Goal: Task Accomplishment & Management: Use online tool/utility

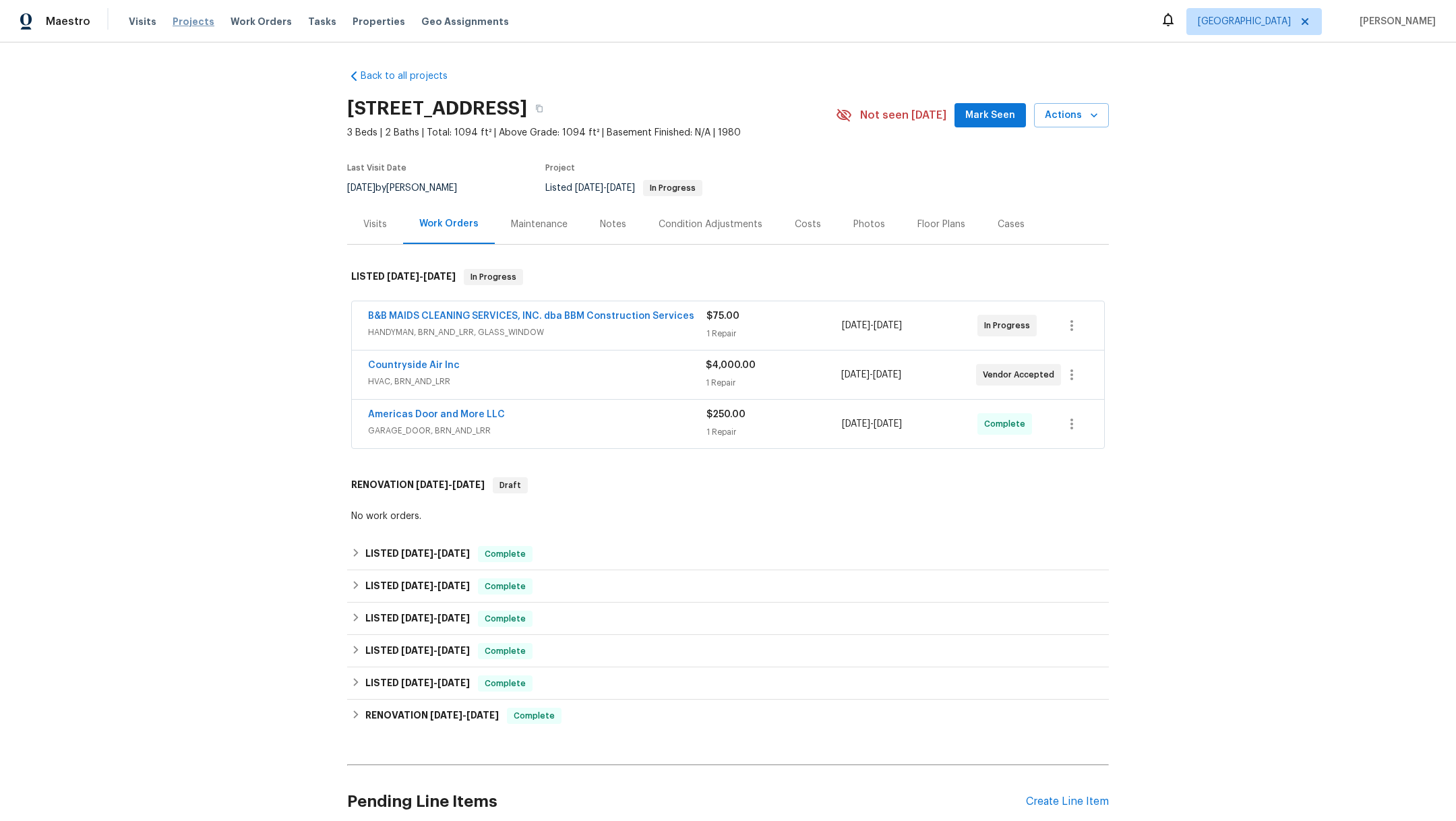
click at [179, 22] on span "Projects" at bounding box center [194, 21] width 42 height 14
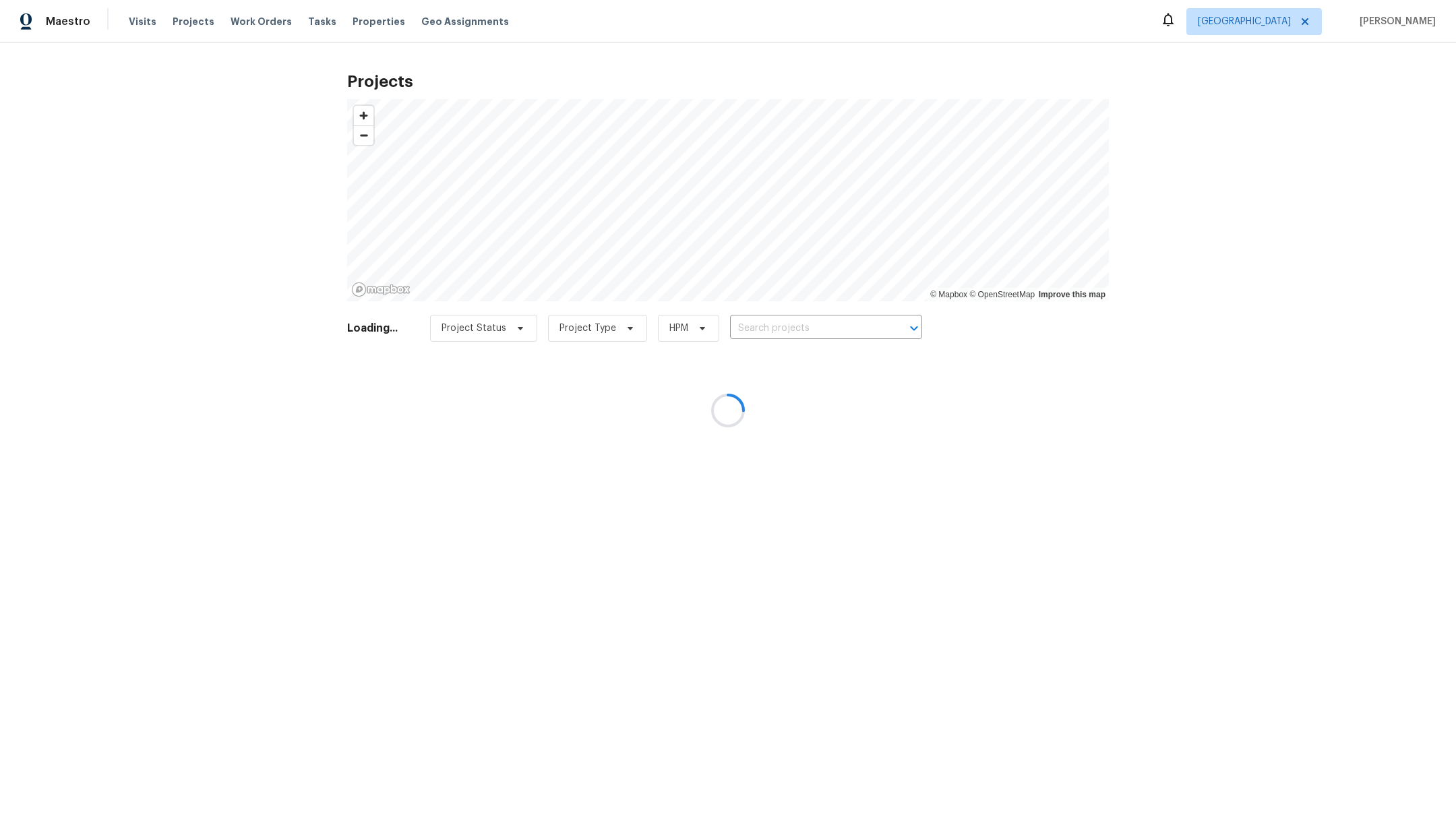
click at [769, 327] on div at bounding box center [728, 410] width 1456 height 821
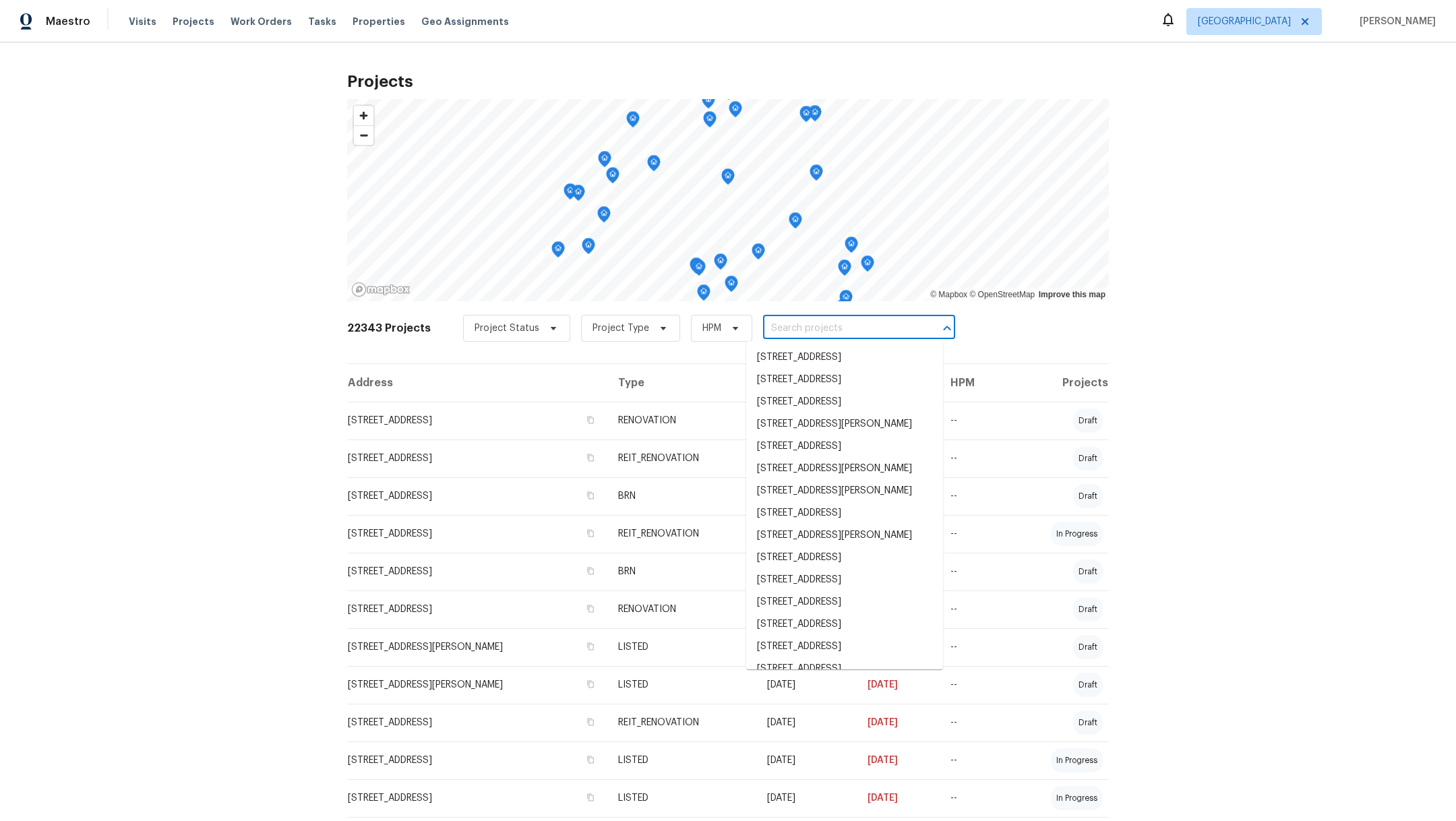
click at [767, 335] on input "text" at bounding box center [841, 329] width 154 height 21
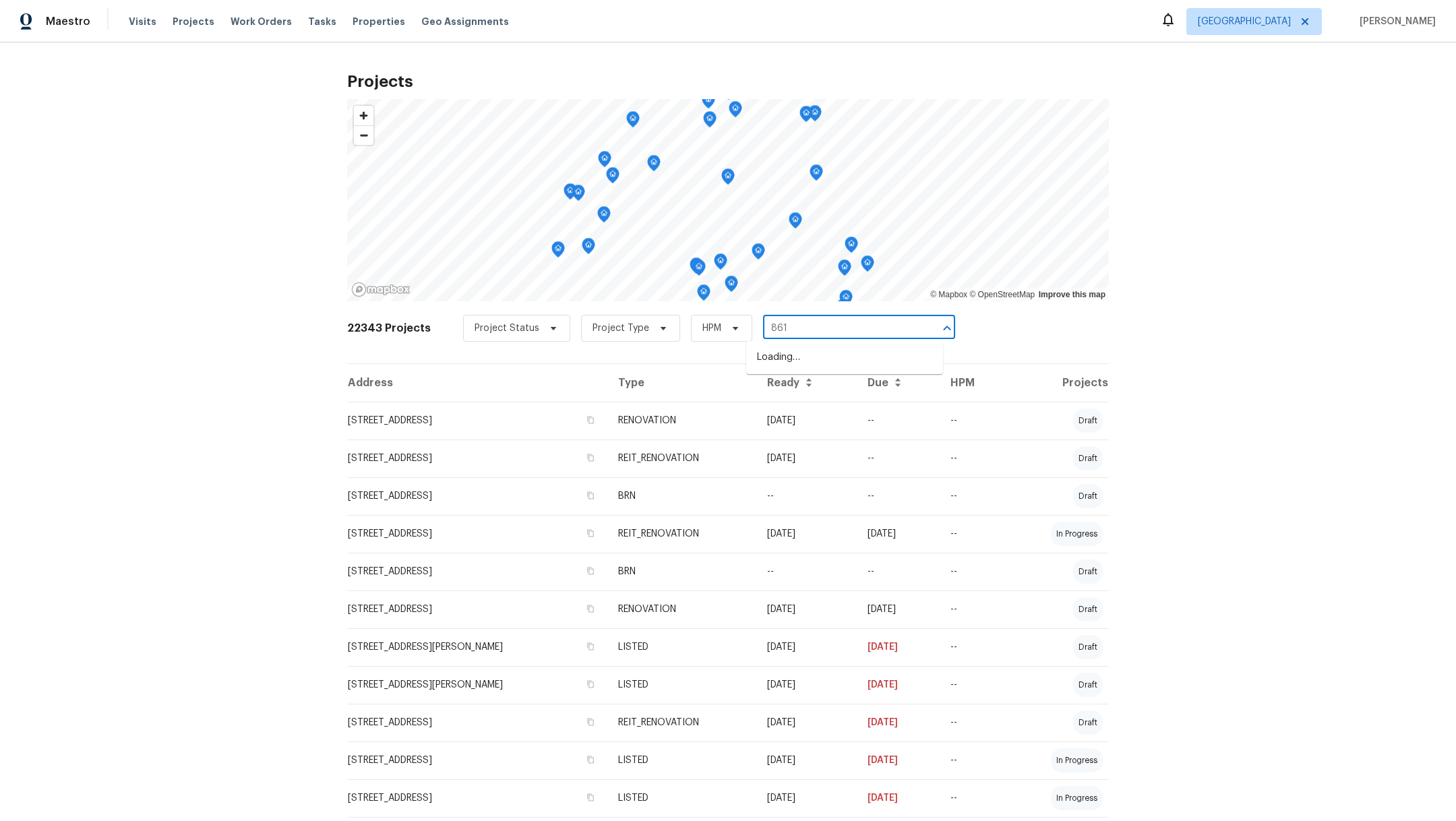
type input "8611"
click at [780, 413] on li "[STREET_ADDRESS]" at bounding box center [845, 402] width 197 height 23
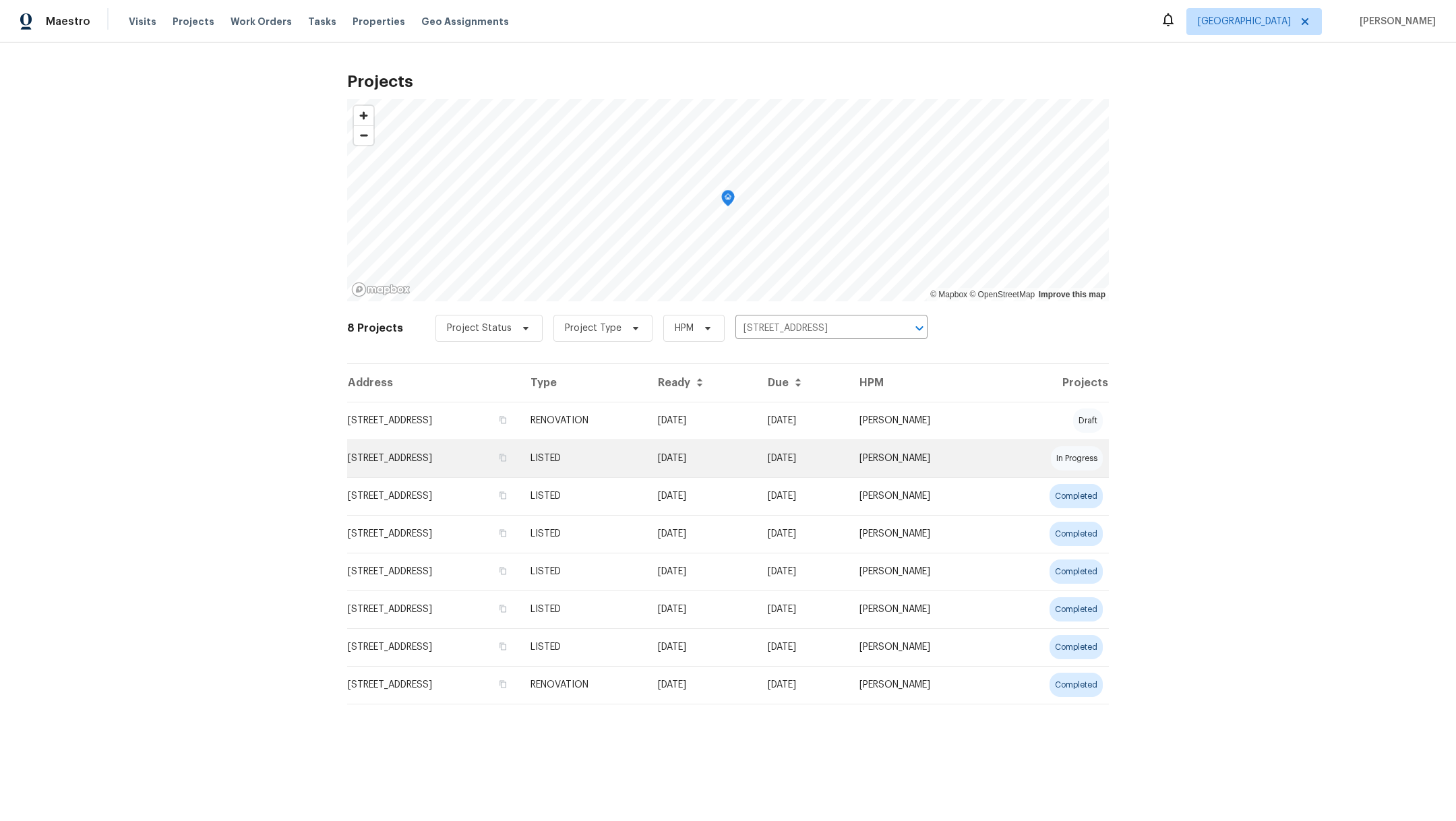
click at [467, 455] on td "[STREET_ADDRESS]" at bounding box center [434, 458] width 173 height 38
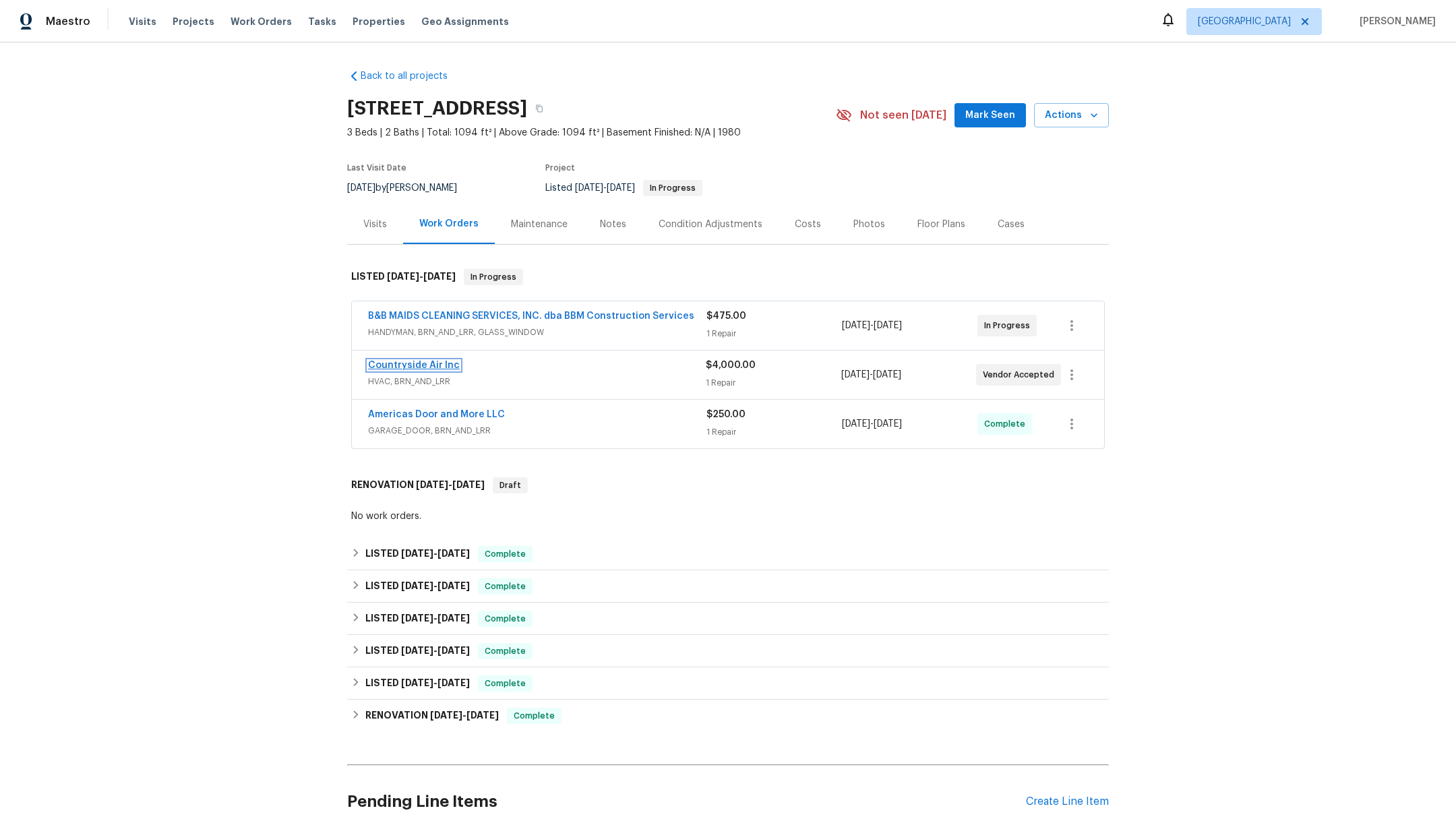
click at [417, 365] on link "Countryside Air Inc" at bounding box center [414, 365] width 92 height 10
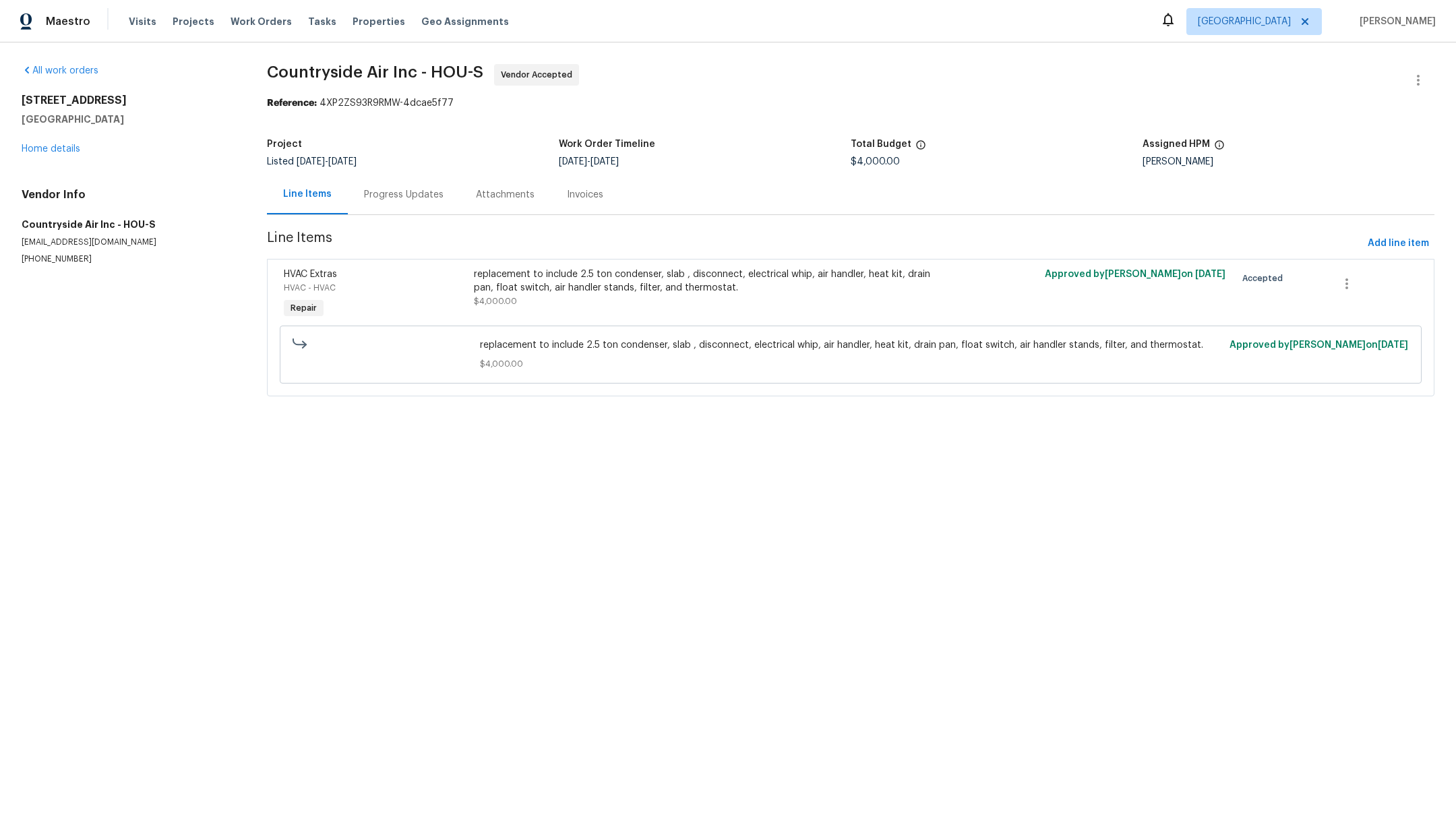
click at [411, 198] on div "Progress Updates" at bounding box center [404, 195] width 80 height 14
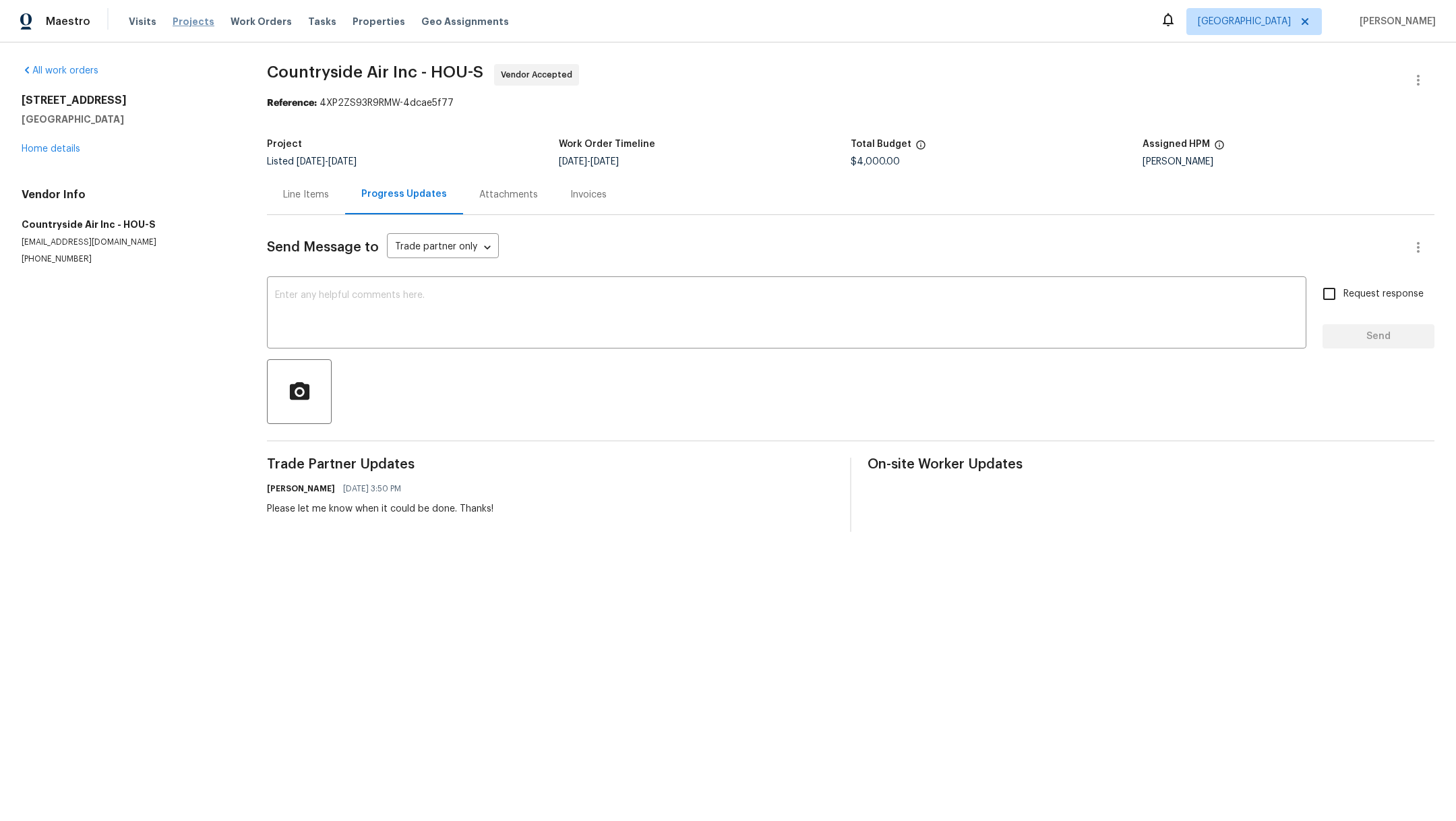
click at [183, 27] on span "Projects" at bounding box center [194, 21] width 42 height 14
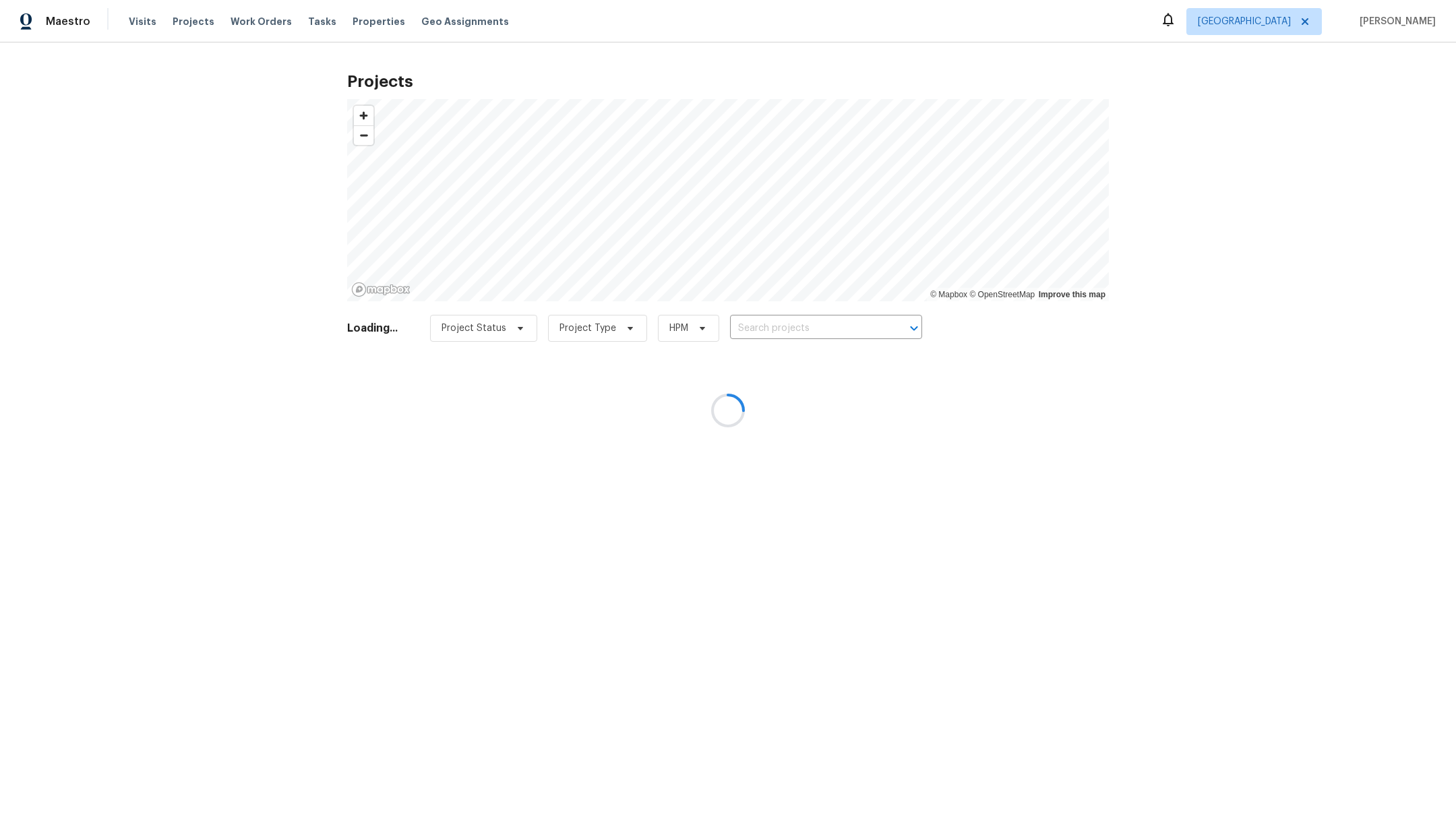
click at [776, 326] on div at bounding box center [728, 410] width 1456 height 821
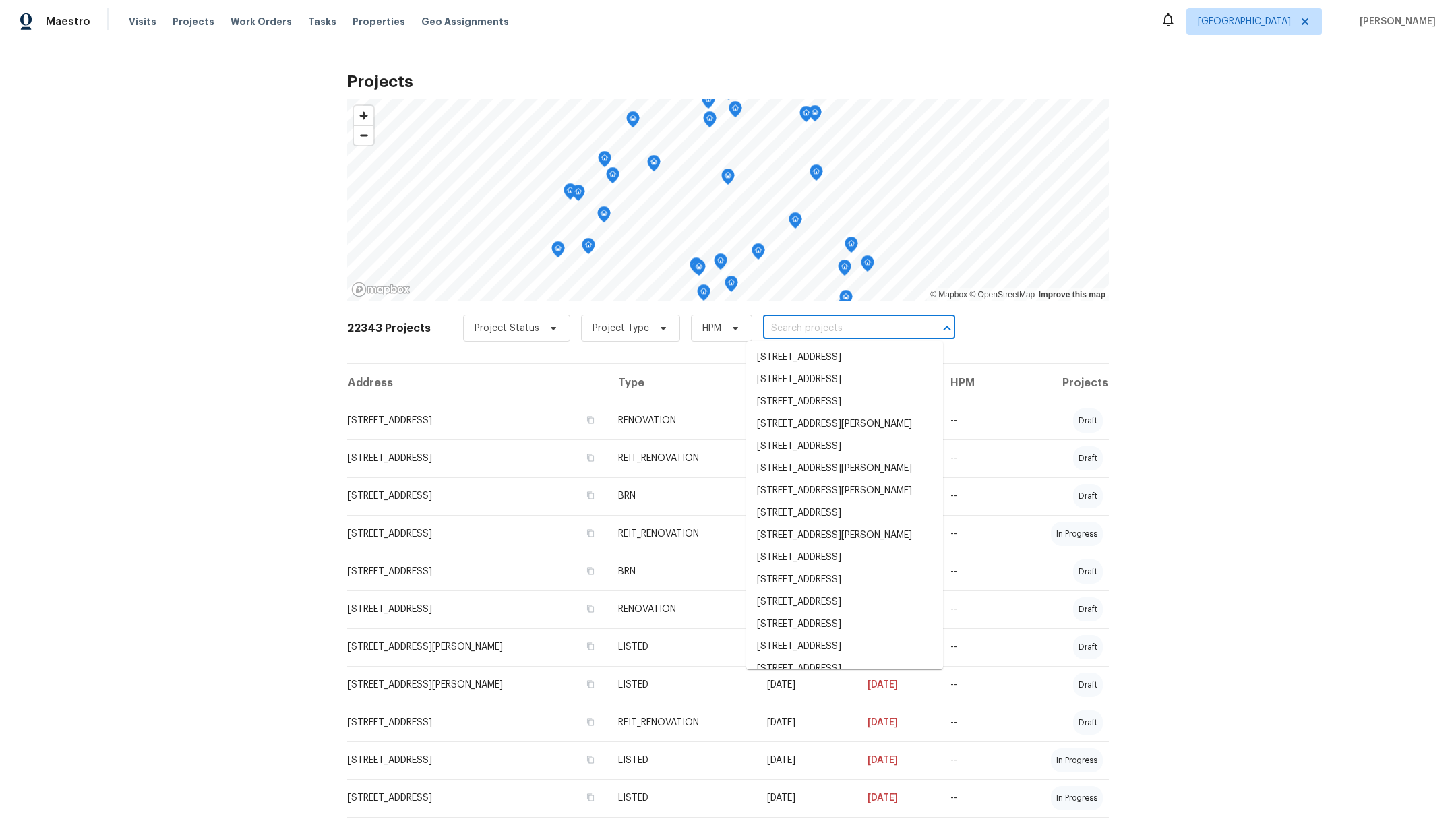
click at [776, 326] on input "text" at bounding box center [841, 329] width 154 height 21
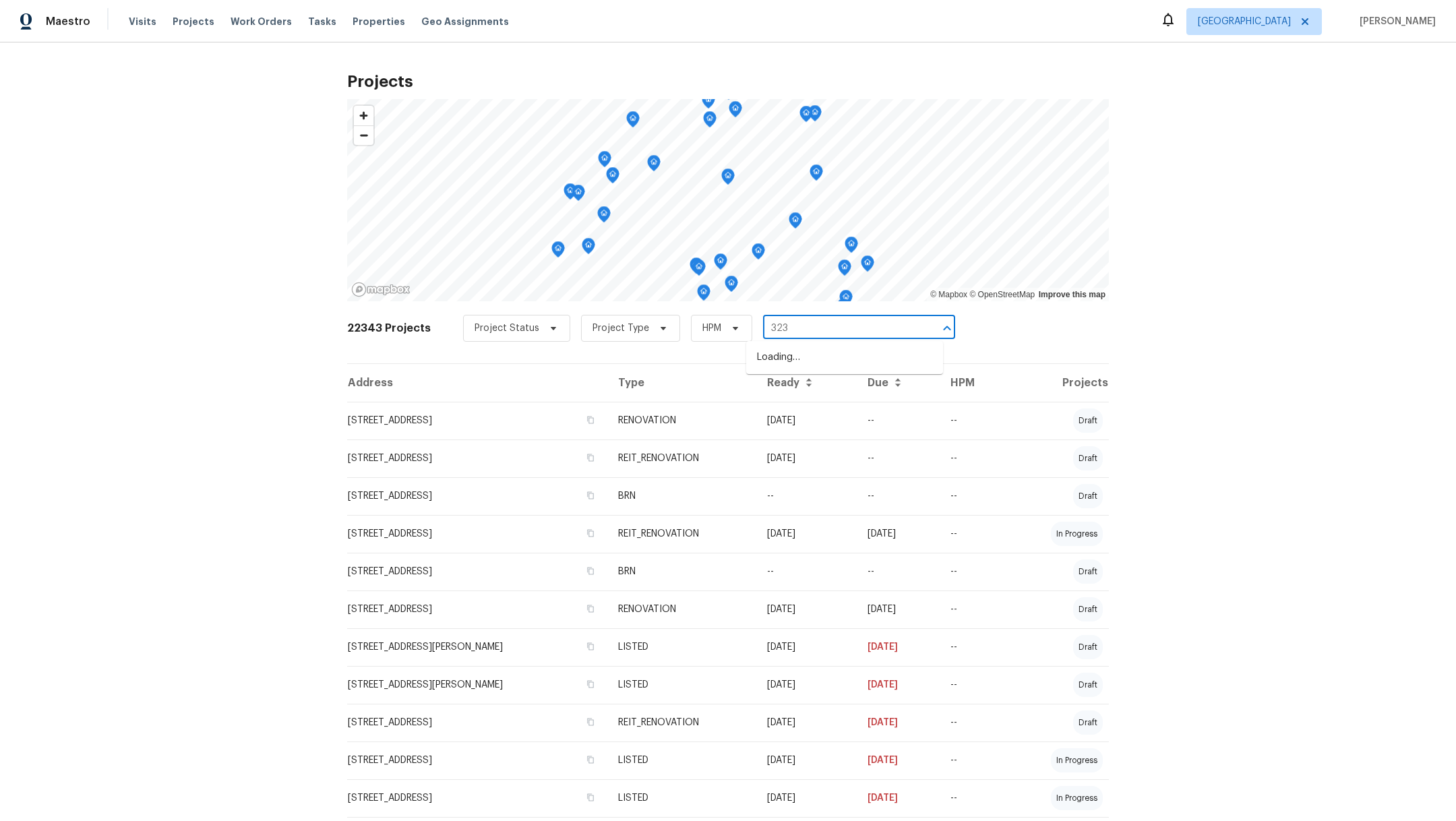
type input "3231"
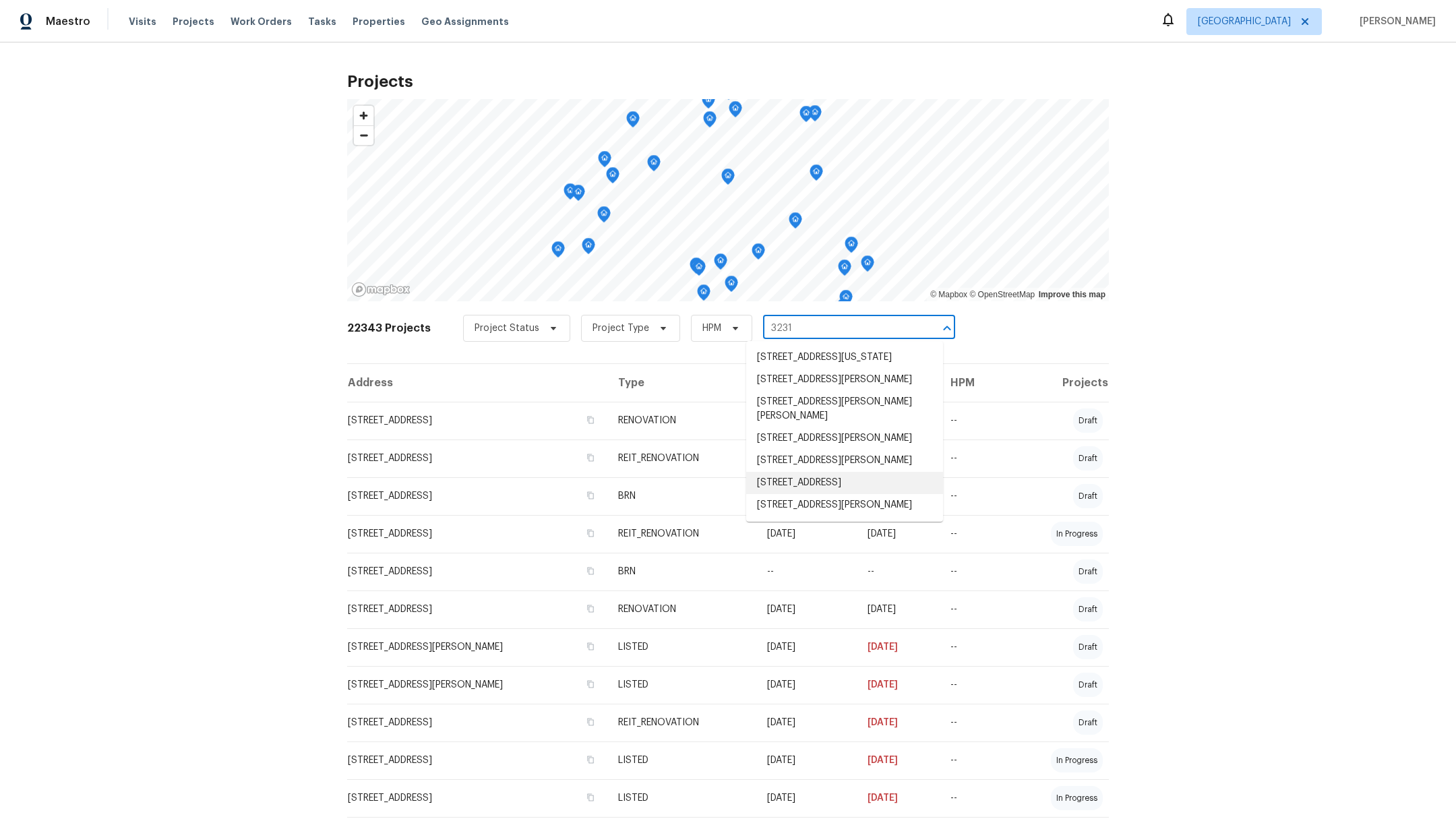
click at [804, 494] on li "[STREET_ADDRESS]" at bounding box center [845, 483] width 197 height 23
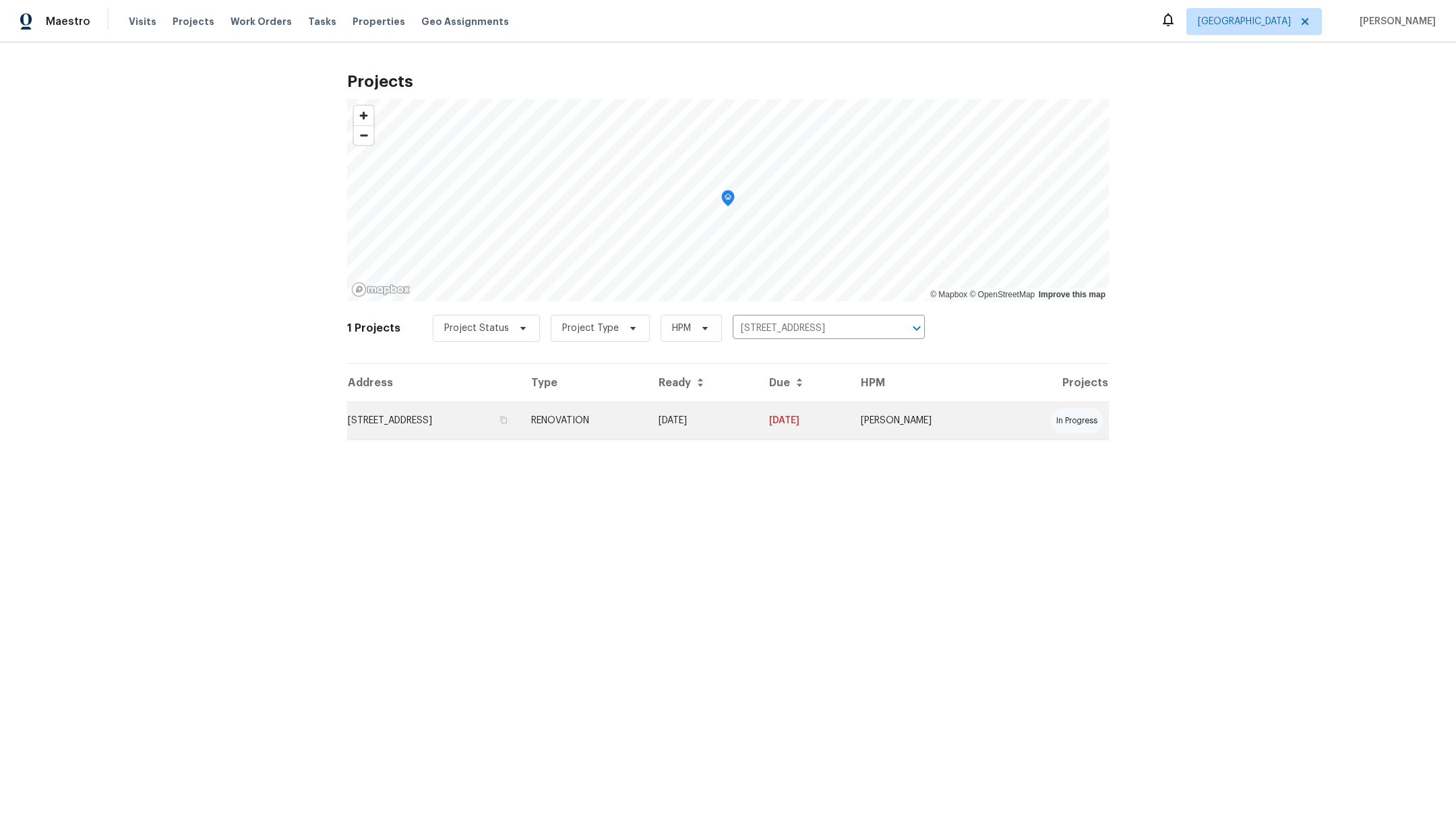
click at [434, 421] on td "[STREET_ADDRESS]" at bounding box center [434, 420] width 173 height 38
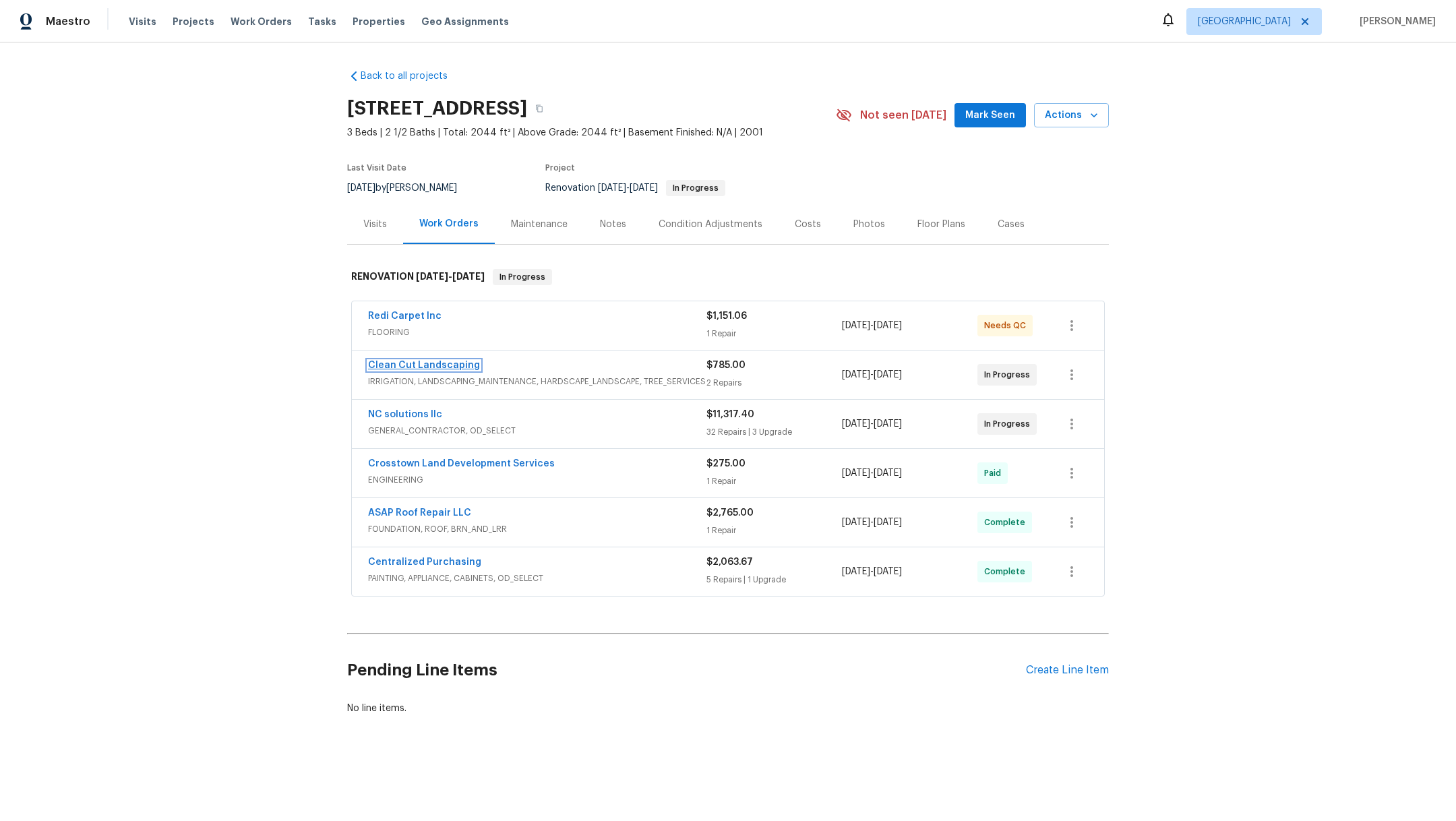
click at [413, 364] on link "Clean Cut Landscaping" at bounding box center [424, 365] width 112 height 10
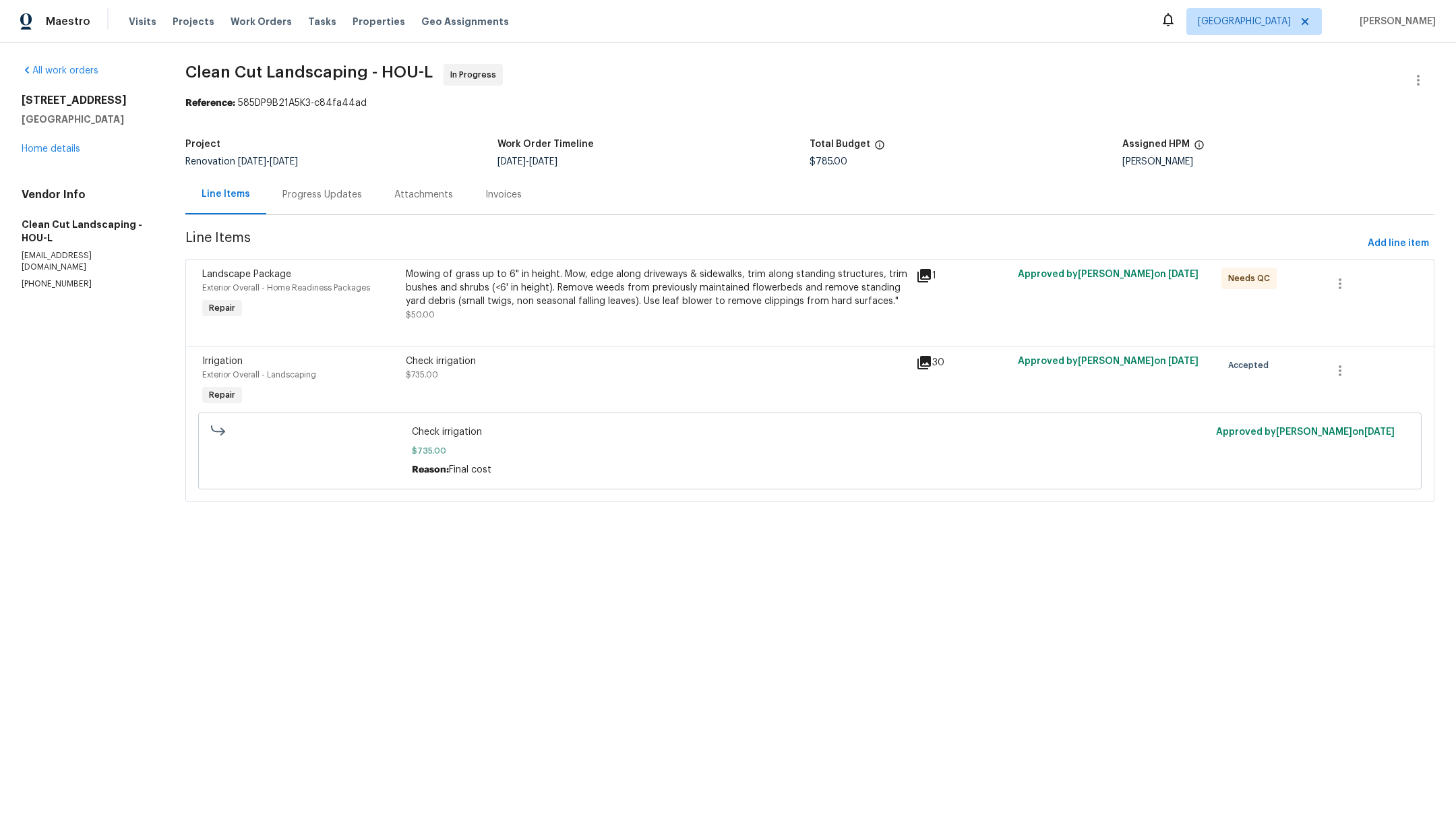
click at [576, 389] on div "Check irrigation $735.00" at bounding box center [656, 381] width 510 height 62
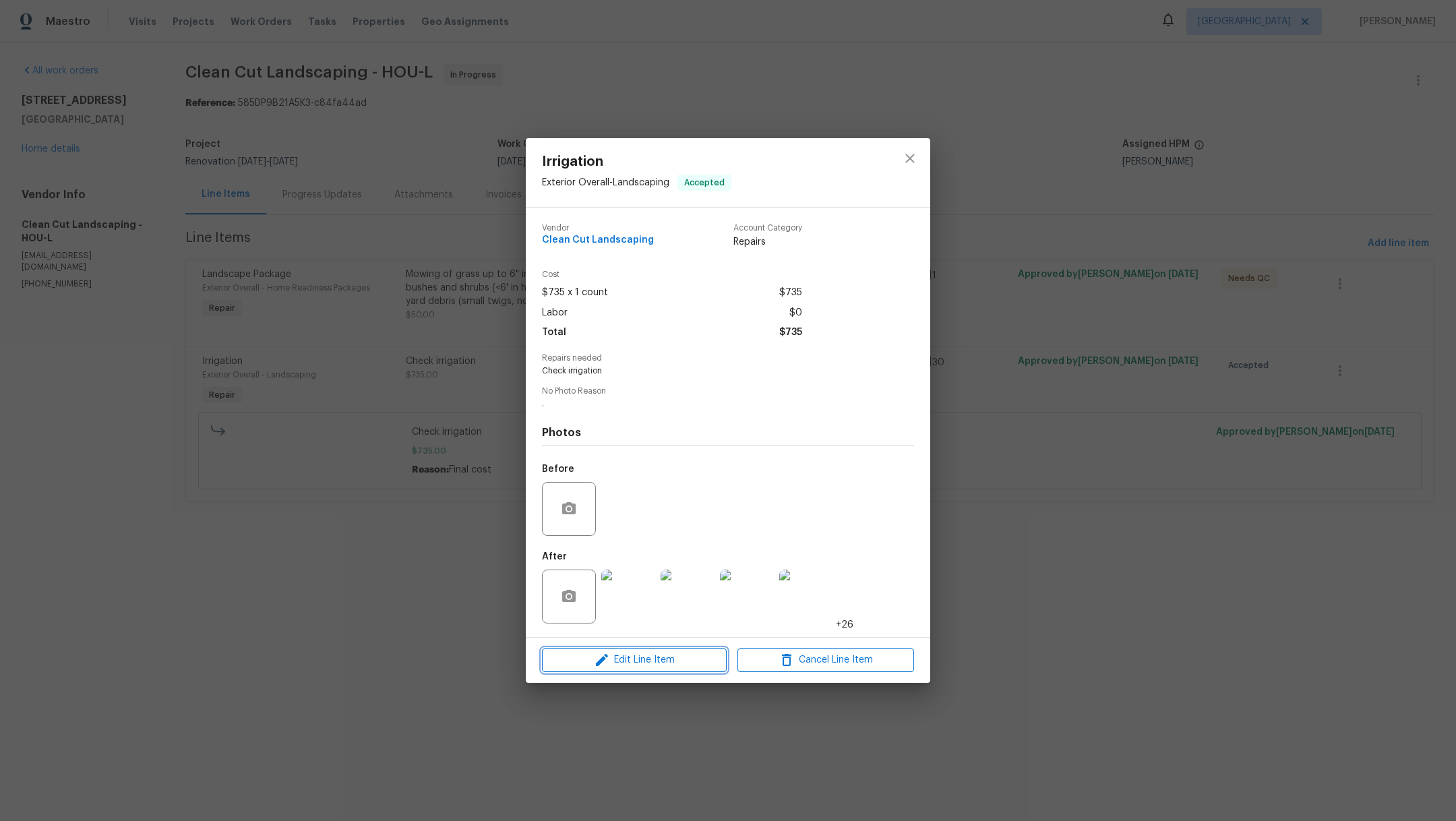
click at [688, 664] on span "Edit Line Item" at bounding box center [635, 659] width 177 height 17
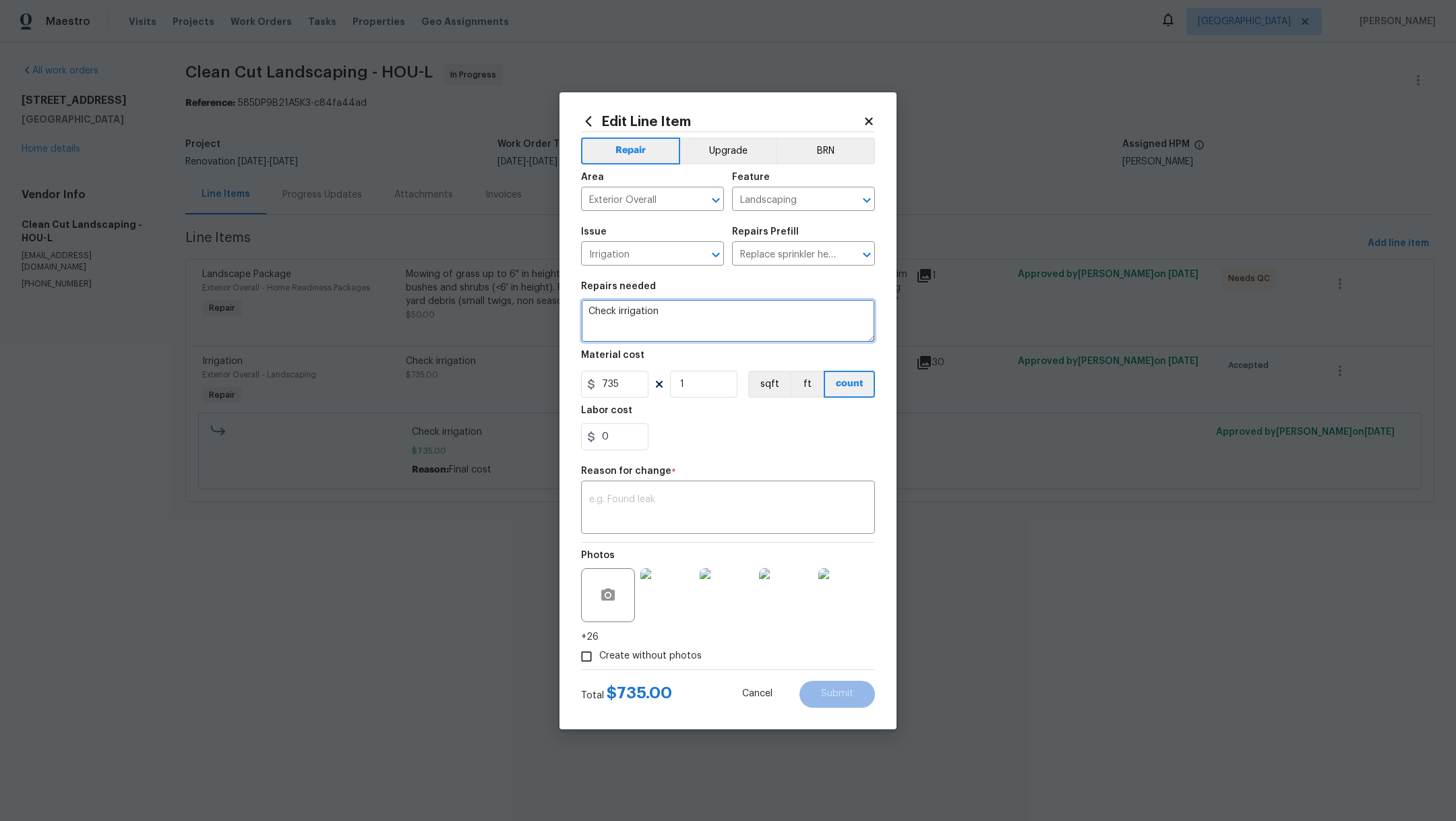
drag, startPoint x: 674, startPoint y: 330, endPoint x: 520, endPoint y: 282, distance: 161.3
click at [520, 282] on div "Edit Line Item Repair Upgrade BRN Area Exterior Overall ​ Feature Landscaping ​…" at bounding box center [728, 410] width 1456 height 821
click at [589, 309] on textarea "Replace 8 valves, 3 leaks, 2 heads and check" at bounding box center [727, 321] width 294 height 43
click at [771, 316] on textarea "Check irrigation system, replace 8 valves, 3 leaks, 2 heads and check" at bounding box center [727, 321] width 294 height 43
click at [776, 310] on textarea "Check irrigation system, replace 8 valves, 3 leaks, 2 heads and check" at bounding box center [727, 321] width 294 height 43
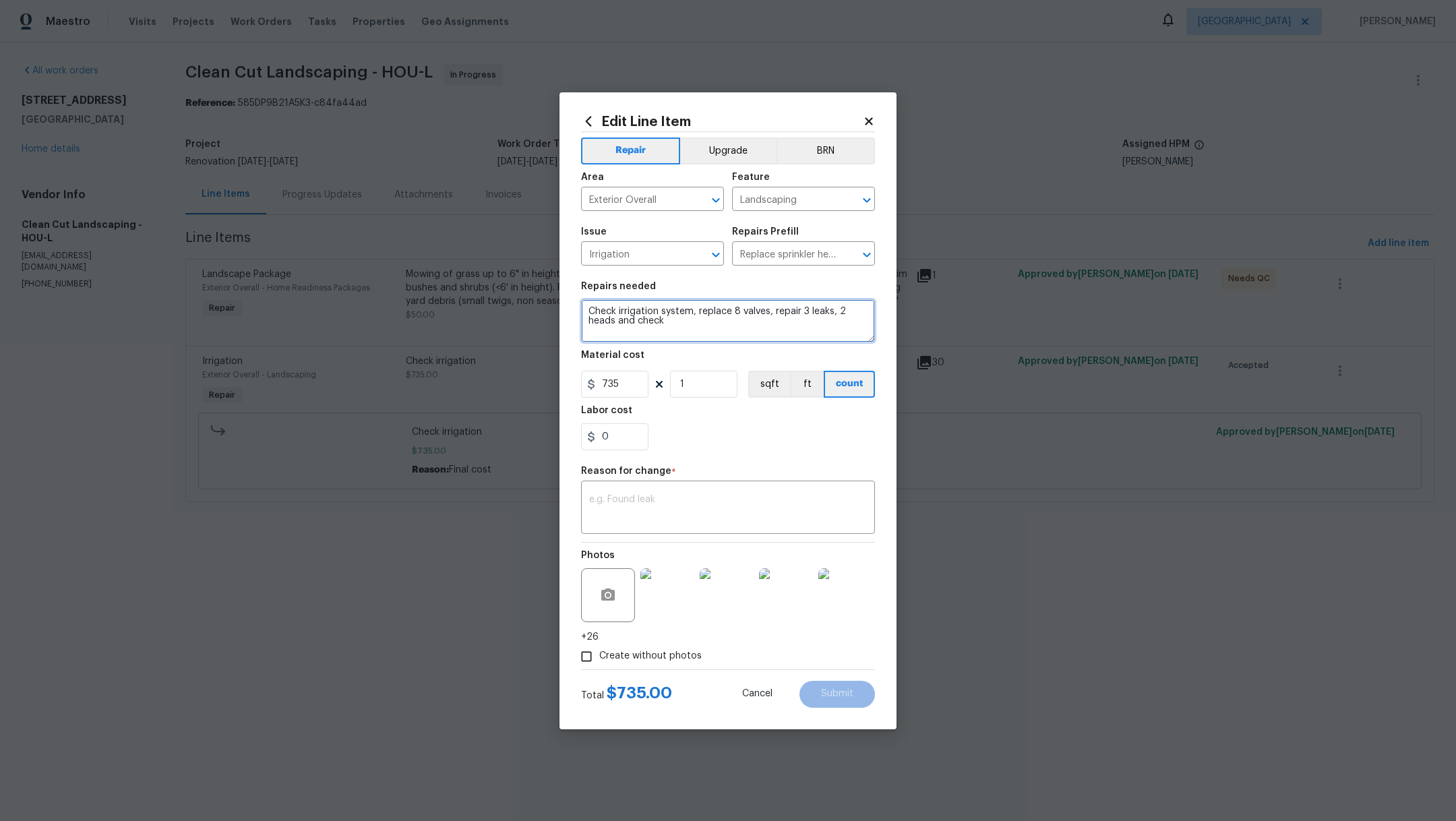
click at [839, 317] on textarea "Check irrigation system, replace 8 valves, repair 3 leaks, 2 heads and check" at bounding box center [727, 321] width 294 height 43
click at [837, 314] on textarea "Check irrigation system, replace 8 valves, repair 3 leaks, 2 heads and check" at bounding box center [727, 321] width 294 height 43
drag, startPoint x: 655, startPoint y: 322, endPoint x: 709, endPoint y: 322, distance: 54.0
click at [709, 322] on textarea "Check irrigation system, replace 8 valves, repair 3 leaks, and install 2 heads …" at bounding box center [727, 321] width 294 height 43
type textarea "Check irrigation system, replace 8 valves, repair 3 leaks, and install 2 heads.…"
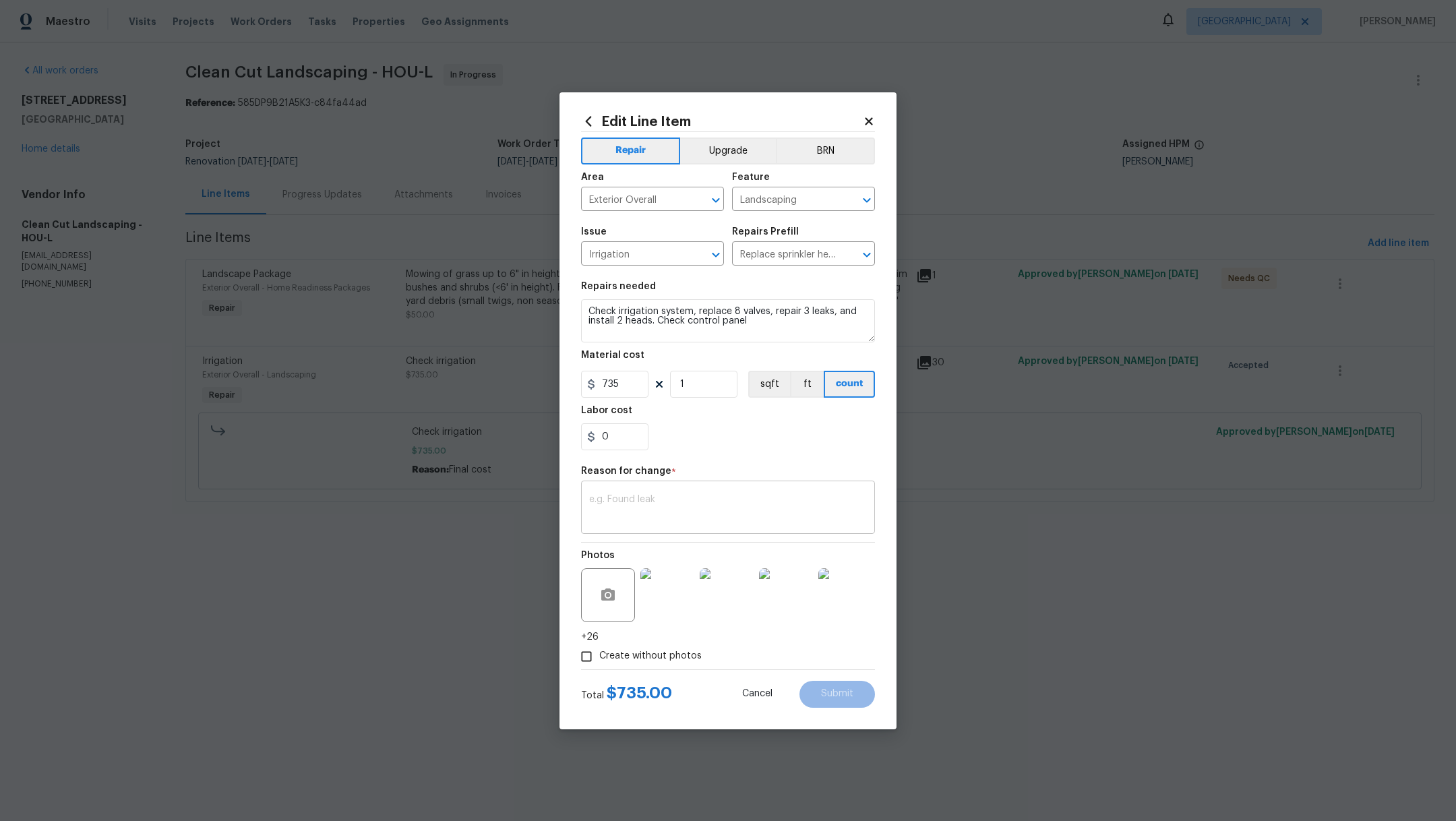
click at [712, 491] on div "x ​" at bounding box center [727, 509] width 294 height 50
type textarea "clarification"
click at [852, 696] on span "Submit" at bounding box center [837, 693] width 32 height 10
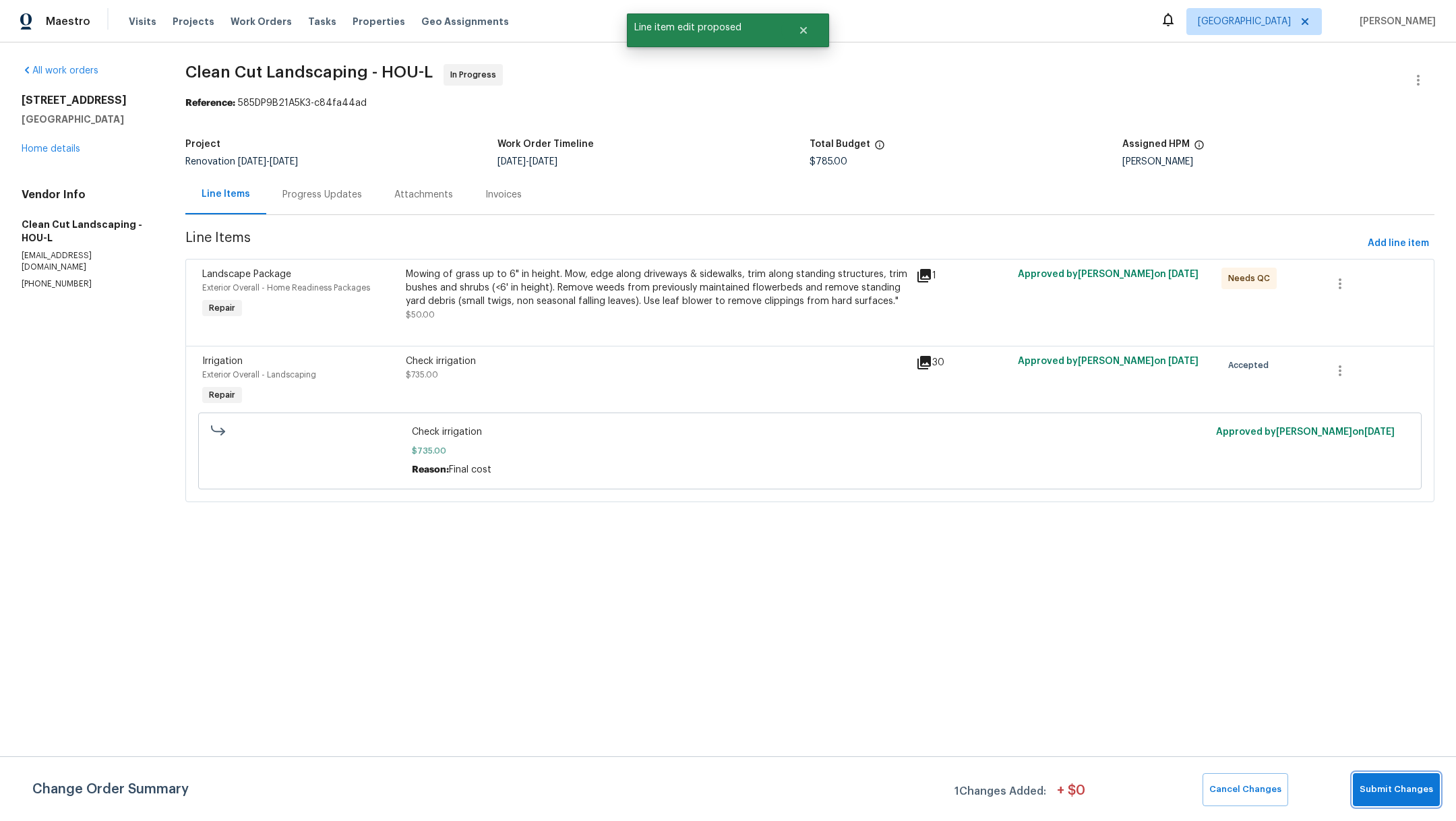
click at [1400, 790] on span "Submit Changes" at bounding box center [1396, 789] width 73 height 15
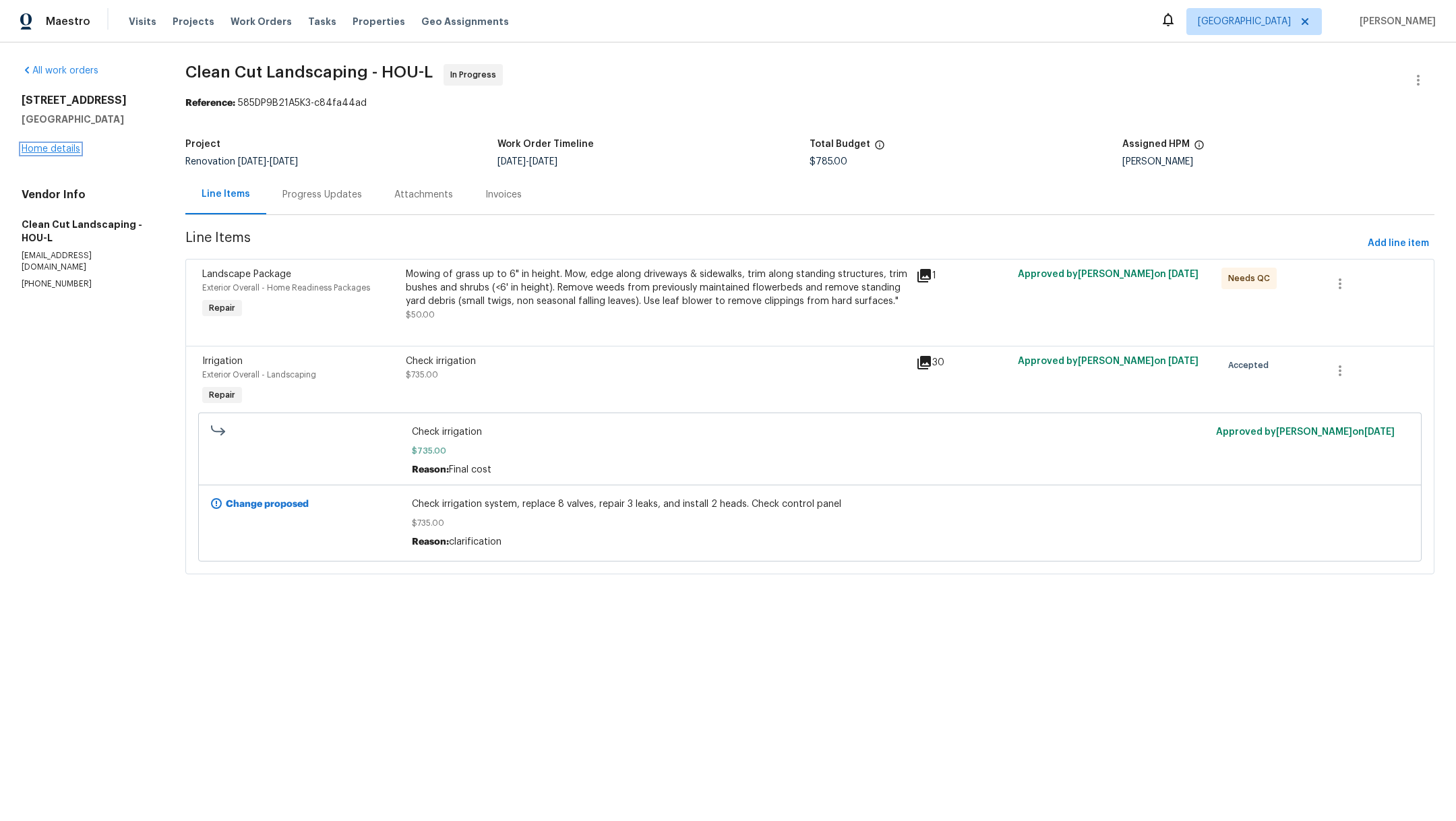
click at [47, 152] on link "Home details" at bounding box center [51, 149] width 59 height 10
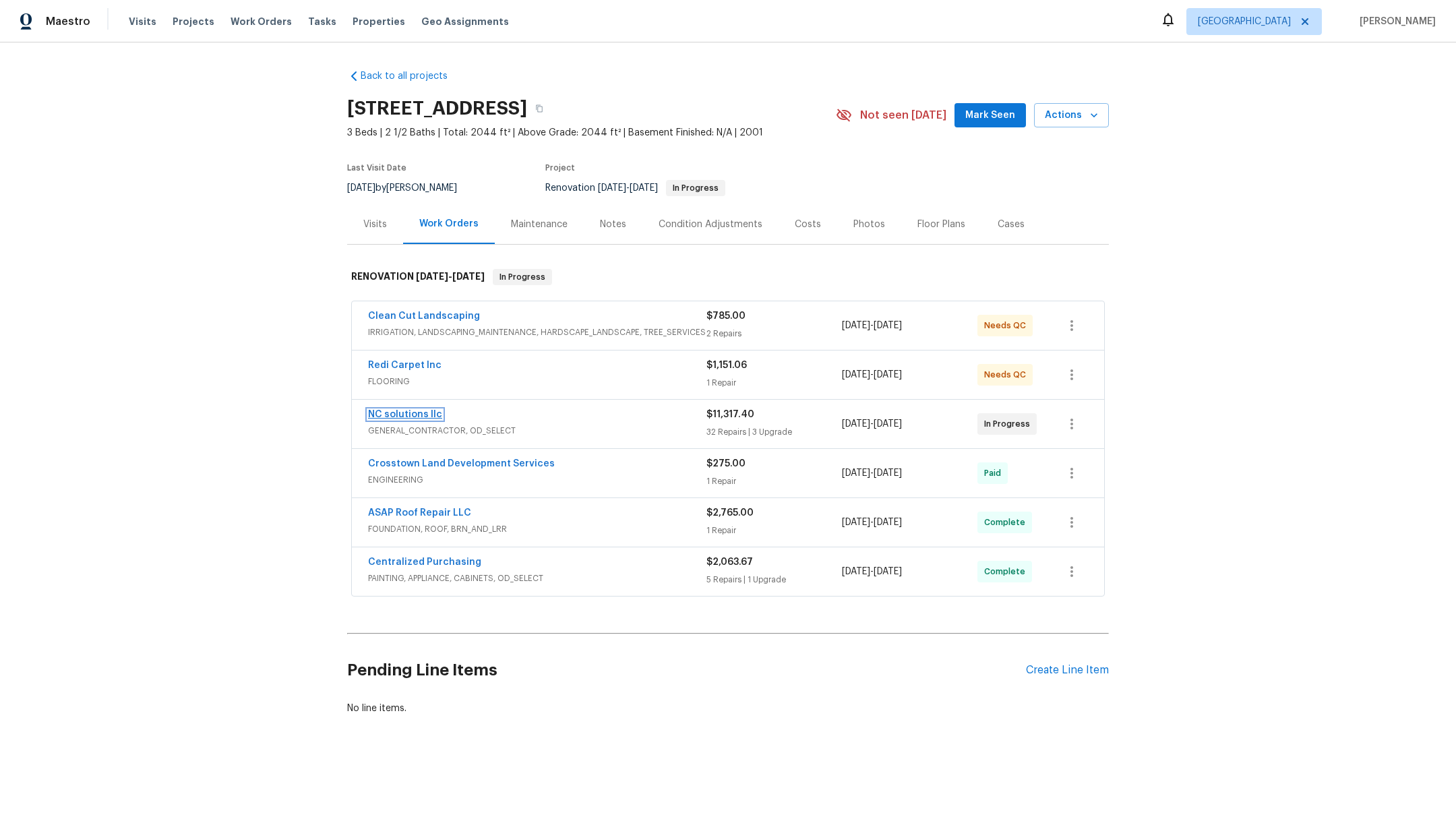
click at [398, 409] on link "NC solutions llc" at bounding box center [405, 414] width 74 height 10
